Goal: Transaction & Acquisition: Download file/media

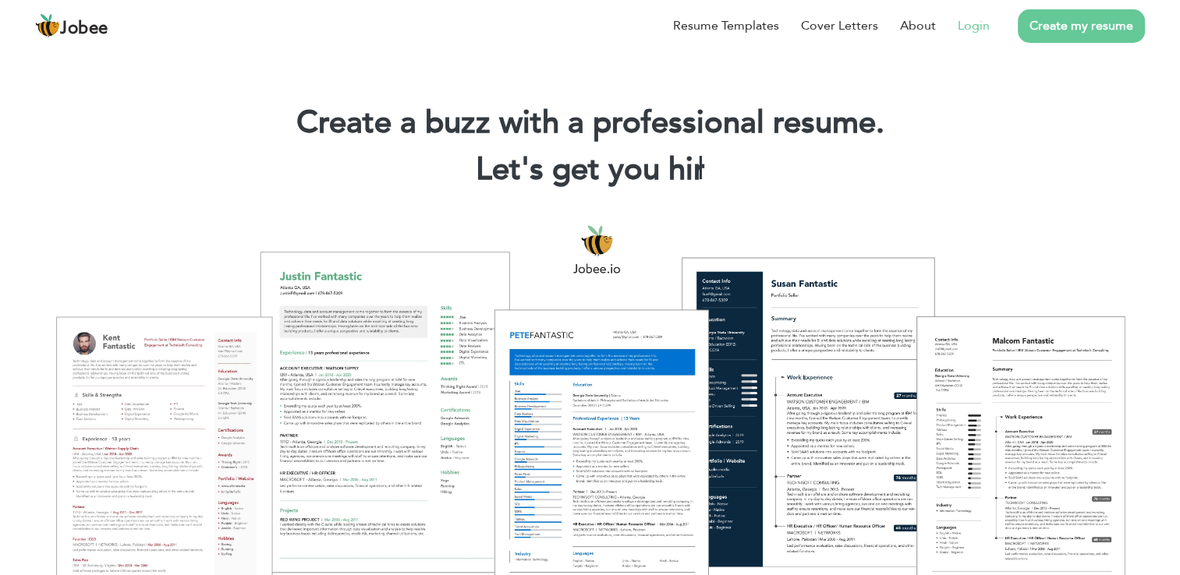
click at [977, 30] on link "Login" at bounding box center [973, 25] width 32 height 19
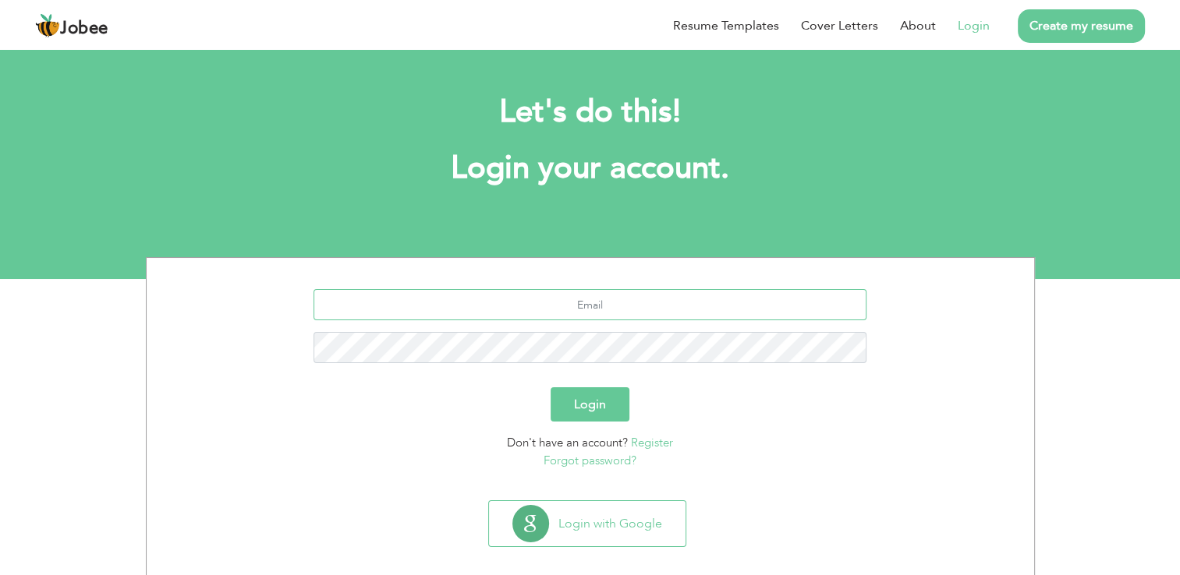
click at [619, 300] on input "text" at bounding box center [589, 304] width 553 height 31
type input "technisoft.asadj@gmail.com"
click at [550, 387] on button "Login" at bounding box center [589, 404] width 79 height 34
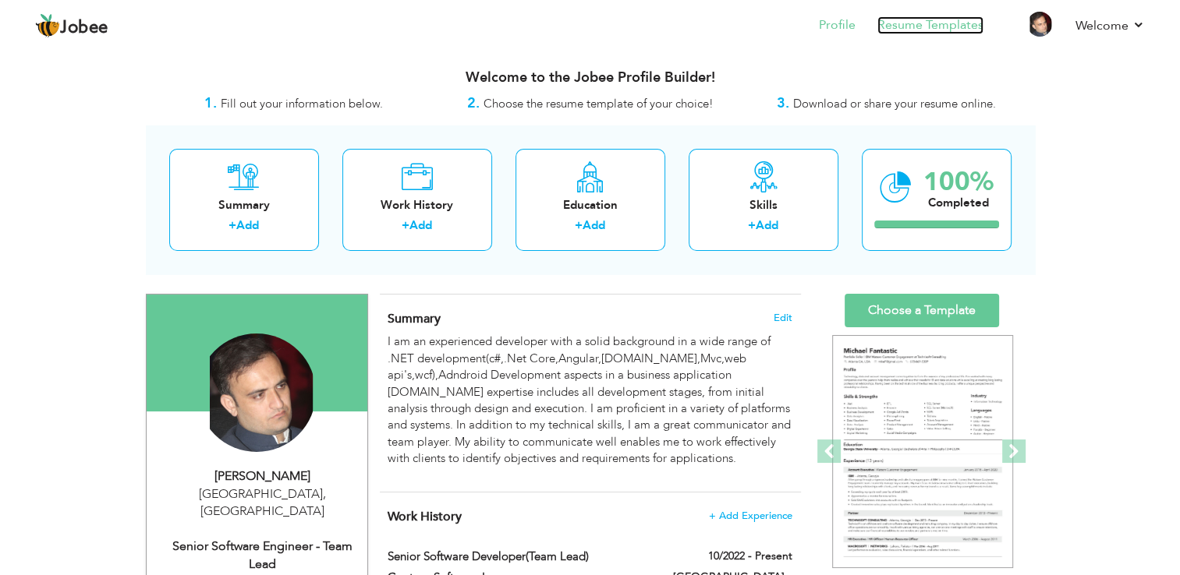
click at [952, 31] on link "Resume Templates" at bounding box center [930, 25] width 106 height 18
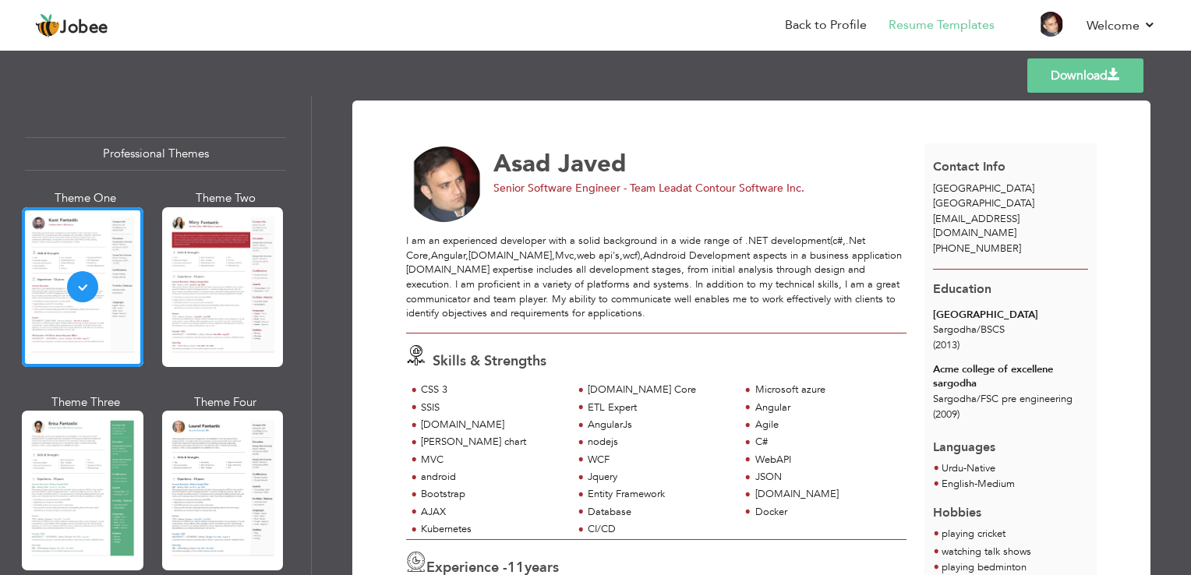
click at [1083, 67] on link "Download" at bounding box center [1086, 75] width 116 height 34
